Goal: Task Accomplishment & Management: Manage account settings

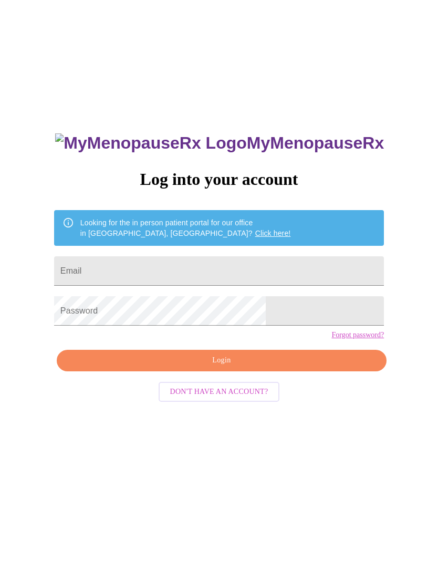
click at [287, 277] on input "Email" at bounding box center [219, 270] width 330 height 29
click at [288, 275] on input "Email" at bounding box center [219, 270] width 330 height 29
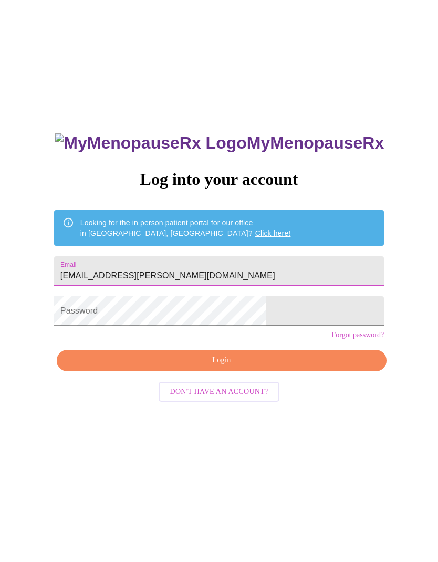
type input "[EMAIL_ADDRESS][PERSON_NAME][DOMAIN_NAME]"
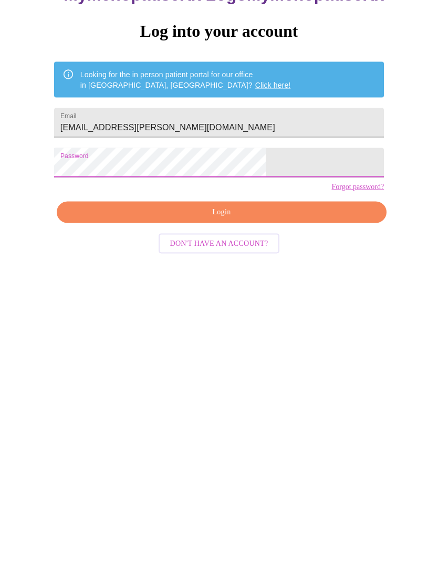
click at [331, 331] on link "Forgot password?" at bounding box center [357, 335] width 53 height 8
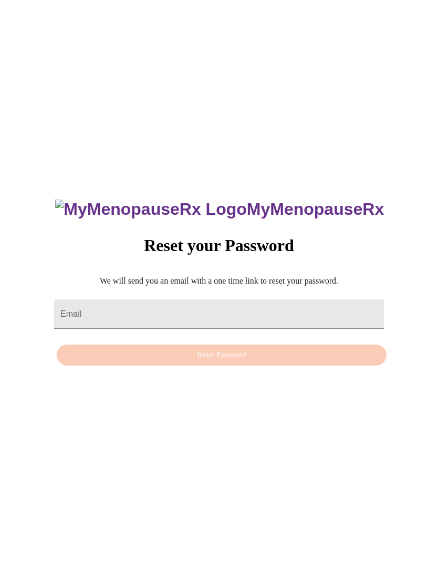
click at [321, 299] on input "Email" at bounding box center [219, 313] width 330 height 29
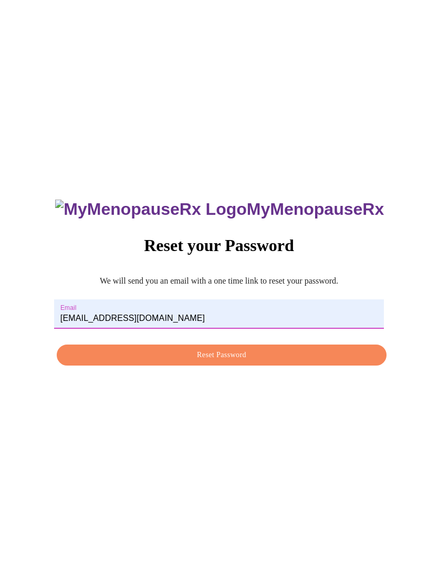
click at [310, 349] on span "Reset Password" at bounding box center [222, 355] width 306 height 13
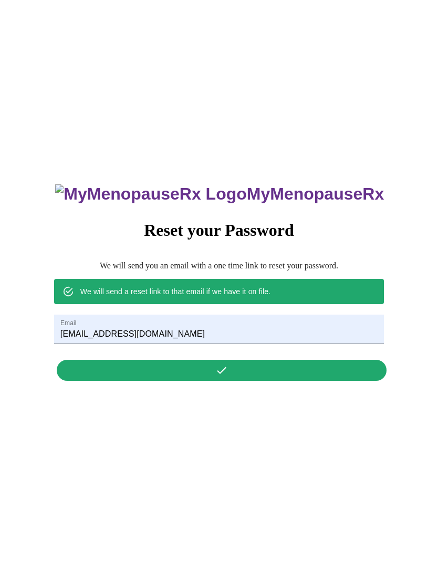
click at [298, 315] on input "[EMAIL_ADDRESS][DOMAIN_NAME]" at bounding box center [219, 329] width 330 height 29
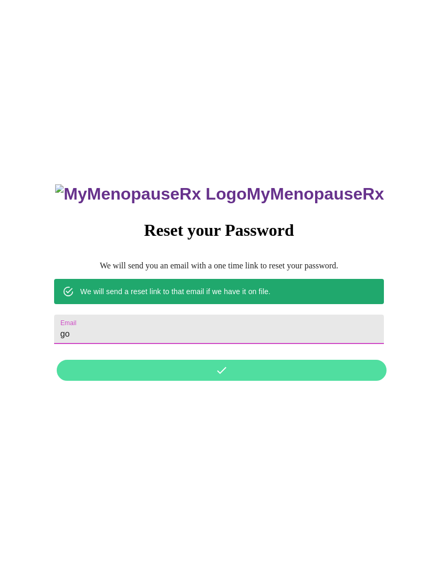
type input "g"
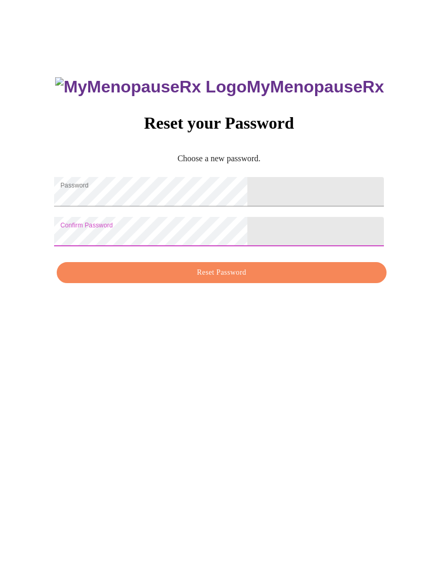
click at [285, 377] on span "Reset Password" at bounding box center [222, 383] width 306 height 13
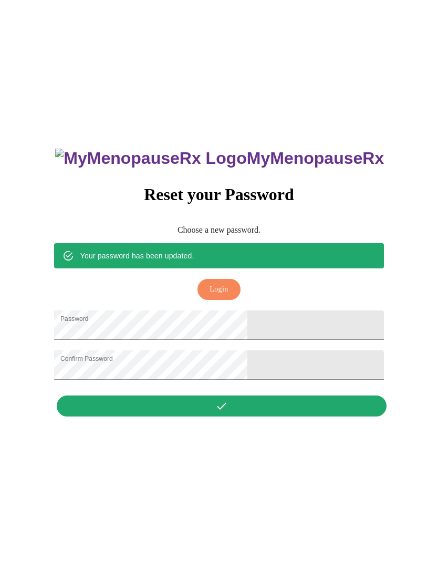
click at [228, 283] on span "Login" at bounding box center [219, 289] width 18 height 13
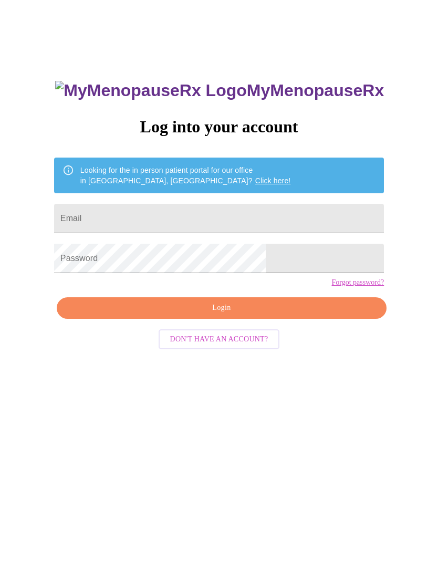
click at [273, 220] on input "Email" at bounding box center [219, 218] width 330 height 29
type input "[EMAIL_ADDRESS][DOMAIN_NAME]"
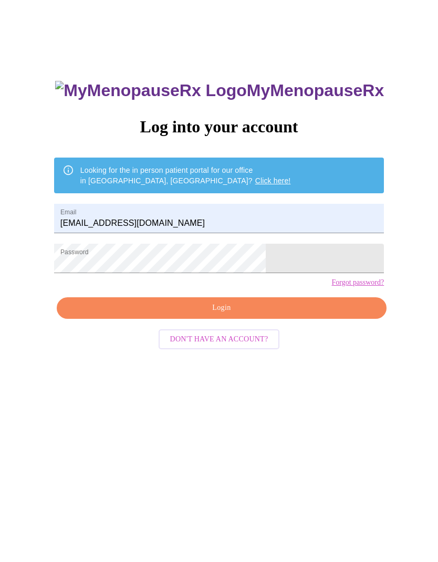
click at [303, 315] on span "Login" at bounding box center [222, 307] width 306 height 13
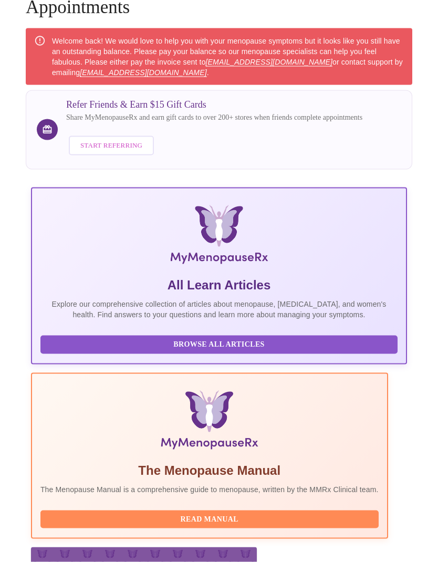
scroll to position [83, 0]
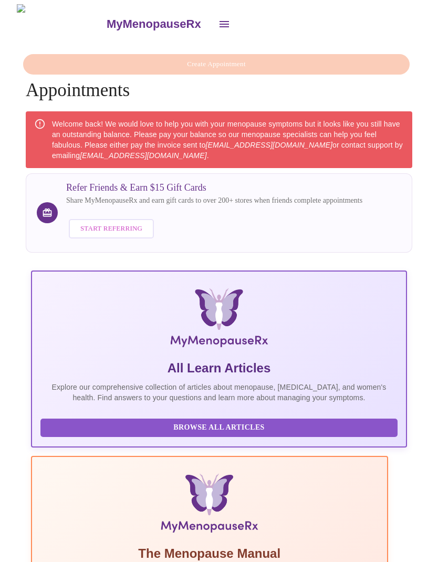
click at [220, 21] on icon "open drawer" at bounding box center [224, 24] width 9 height 6
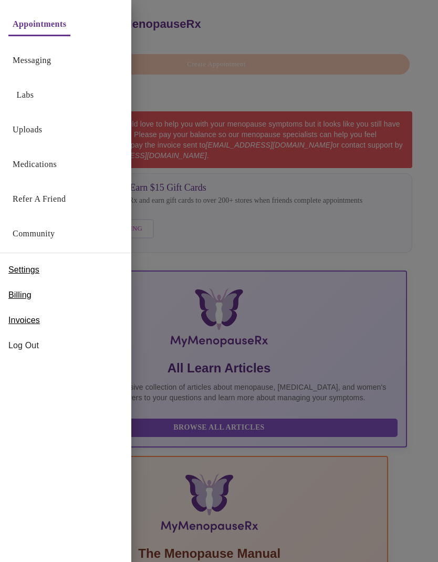
click at [44, 345] on span "Log Out" at bounding box center [65, 345] width 114 height 13
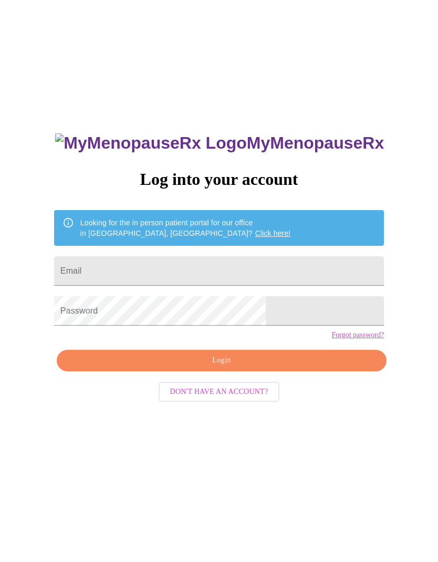
click at [299, 267] on input "Email" at bounding box center [219, 270] width 330 height 29
type input "[EMAIL_ADDRESS][PERSON_NAME][DOMAIN_NAME]"
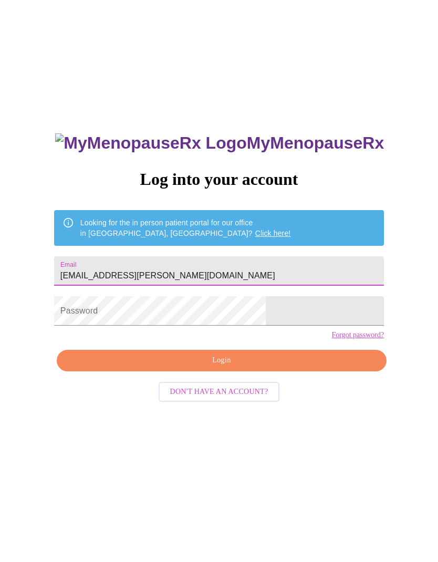
click at [331, 339] on link "Forgot password?" at bounding box center [357, 335] width 53 height 8
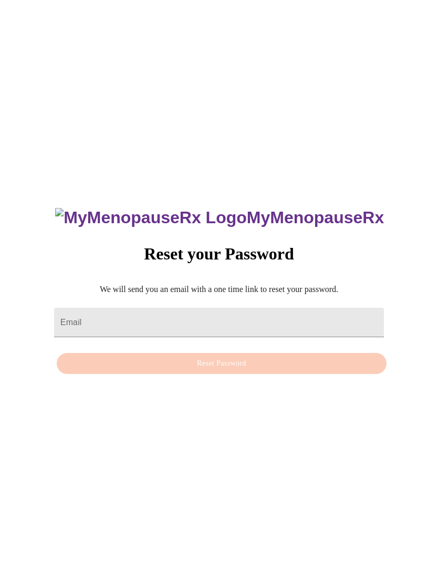
click at [314, 331] on input "Email" at bounding box center [219, 322] width 330 height 29
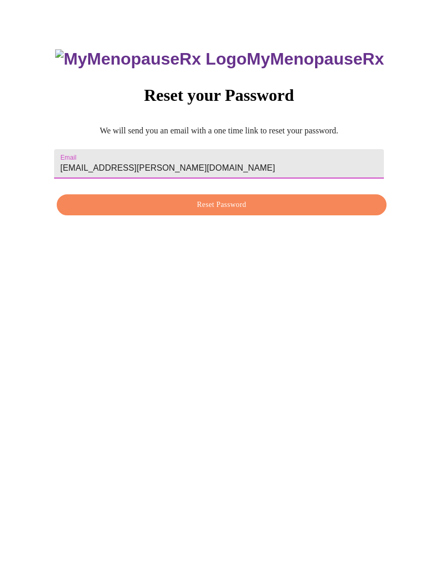
type input "heather.m.nolting@gmail.com"
click at [326, 357] on span "Reset Password" at bounding box center [222, 363] width 306 height 13
